Goal: Transaction & Acquisition: Subscribe to service/newsletter

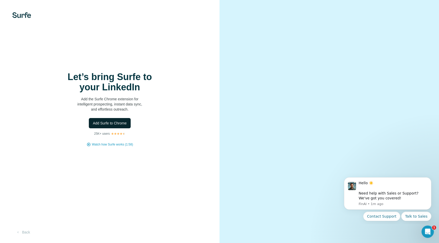
click at [124, 121] on span "Add Surfe to Chrome" at bounding box center [110, 123] width 34 height 5
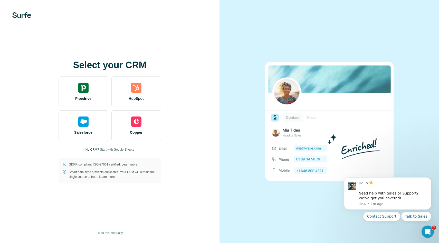
click at [128, 150] on span "Start with Google Sheets" at bounding box center [117, 149] width 34 height 5
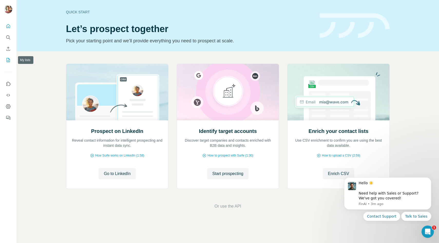
click at [11, 62] on button "My lists" at bounding box center [8, 59] width 8 height 9
click at [13, 60] on div at bounding box center [8, 70] width 16 height 104
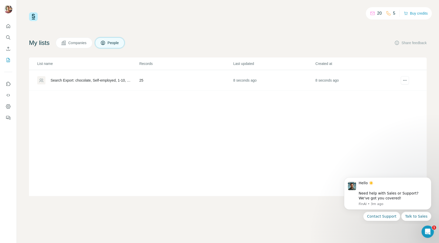
click at [218, 82] on td "25" at bounding box center [186, 80] width 94 height 21
